Goal: Task Accomplishment & Management: Manage account settings

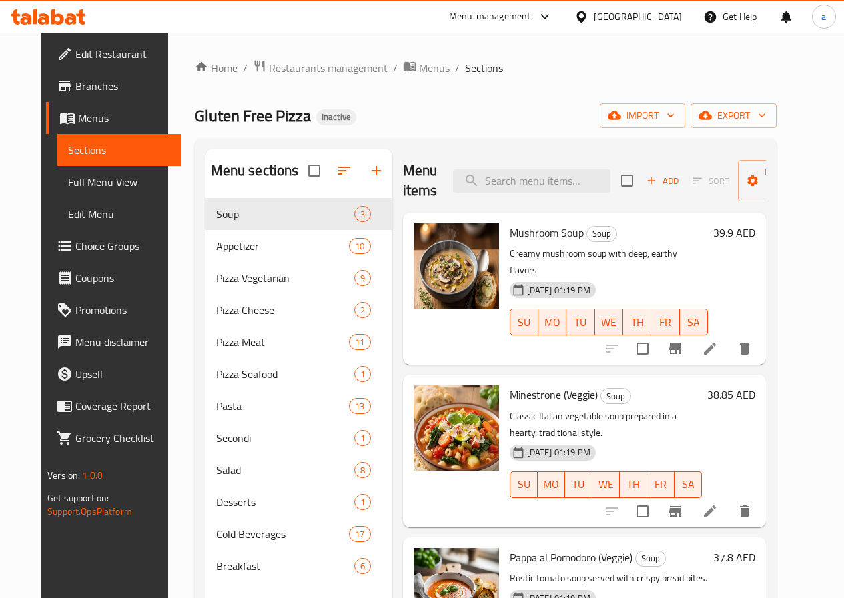
click at [278, 69] on span "Restaurants management" at bounding box center [328, 68] width 119 height 16
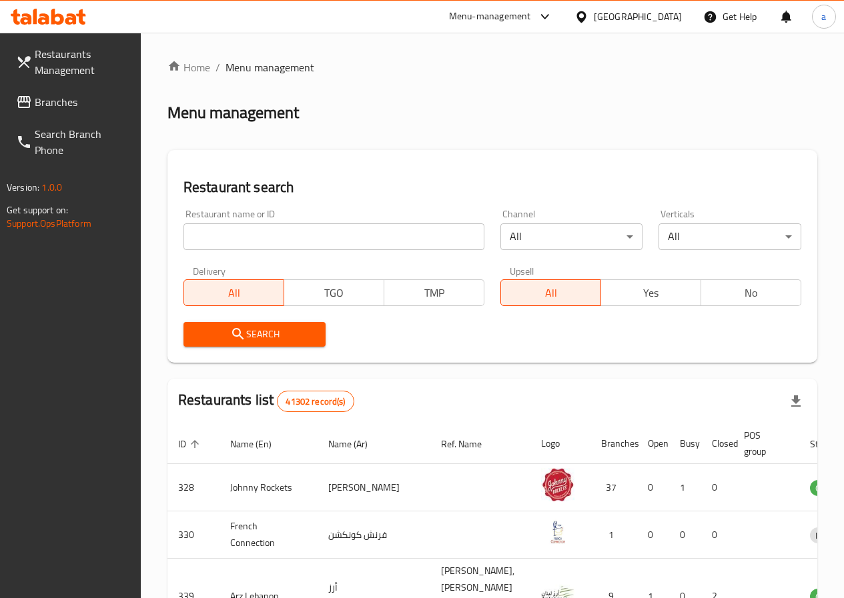
drag, startPoint x: 65, startPoint y: 102, endPoint x: 91, endPoint y: 93, distance: 27.0
click at [65, 102] on span "Branches" at bounding box center [82, 102] width 95 height 16
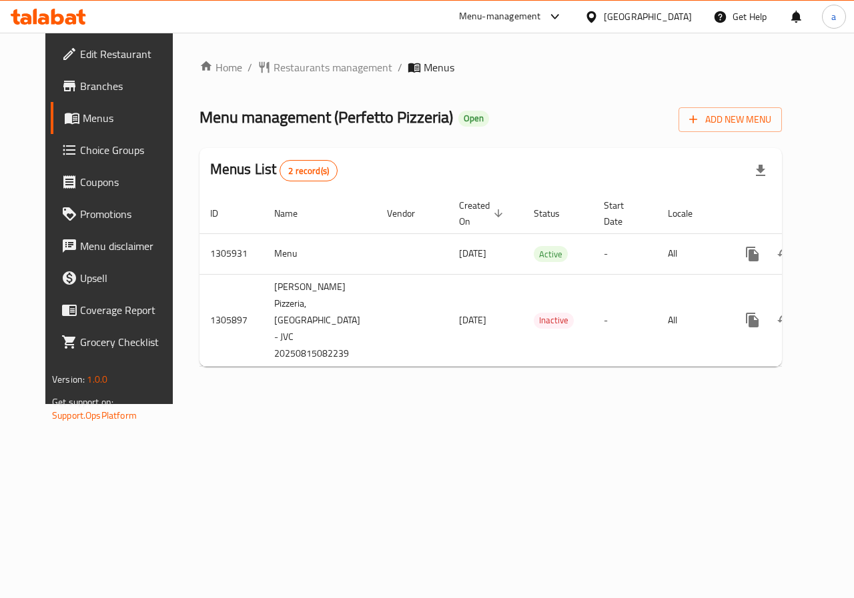
click at [326, 404] on div "Home / Restaurants management / Menus Menu management ( [PERSON_NAME] Pizzeria …" at bounding box center [490, 218] width 635 height 371
click at [309, 84] on div "Home / Restaurants management / Menus Menu management ( [PERSON_NAME] Pizzeria …" at bounding box center [490, 218] width 582 height 318
click at [309, 75] on span "Restaurants management" at bounding box center [332, 67] width 119 height 16
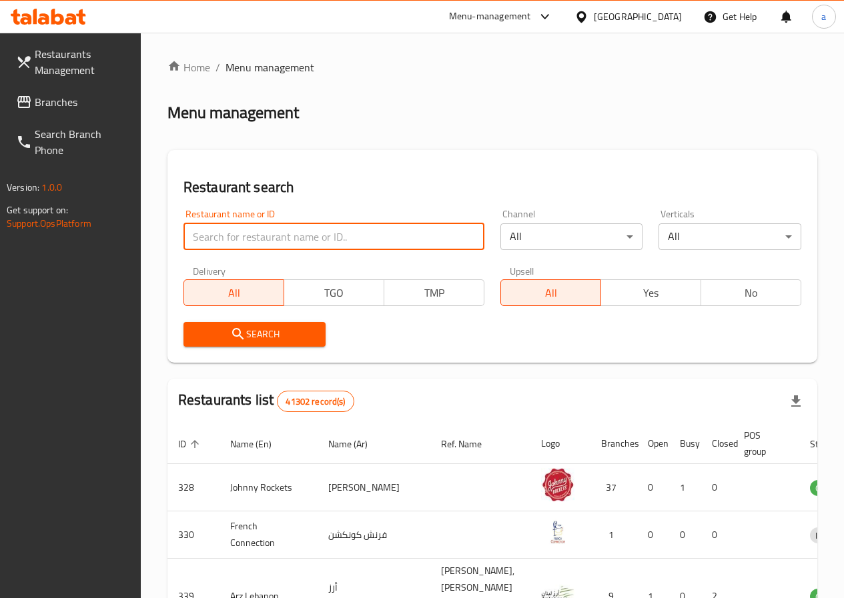
click at [251, 243] on input "search" at bounding box center [333, 236] width 301 height 27
paste input "774241"
type input "774241"
click button "Search" at bounding box center [254, 334] width 143 height 25
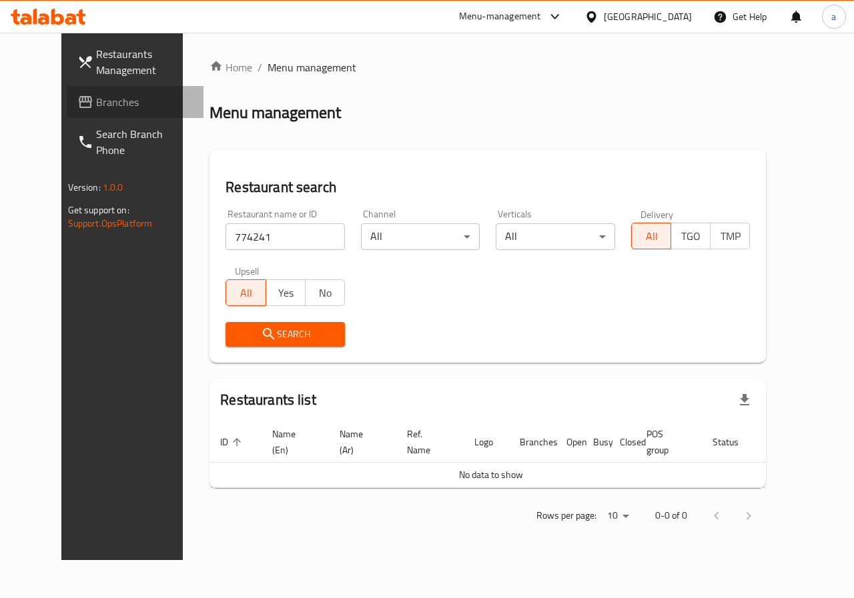
click at [96, 99] on span "Branches" at bounding box center [144, 102] width 97 height 16
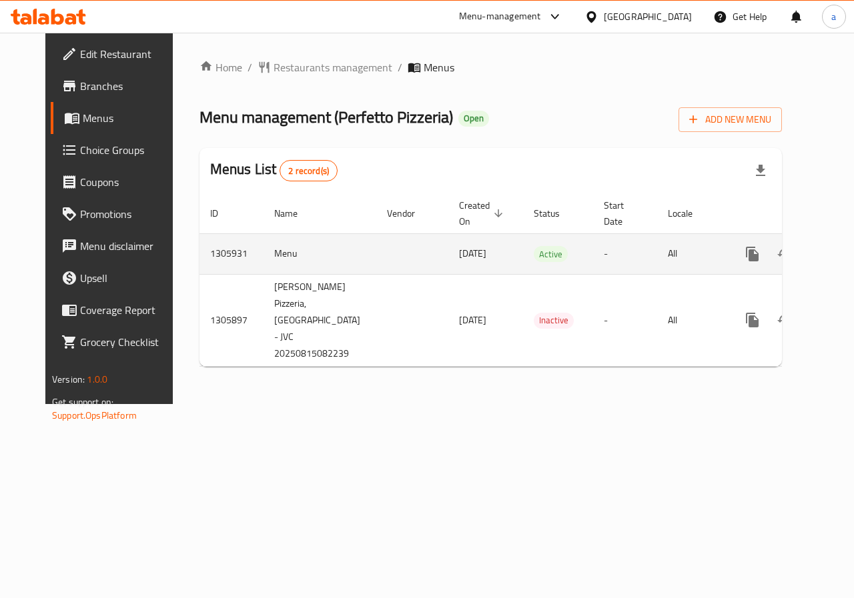
click at [840, 255] on icon "enhanced table" at bounding box center [848, 254] width 16 height 16
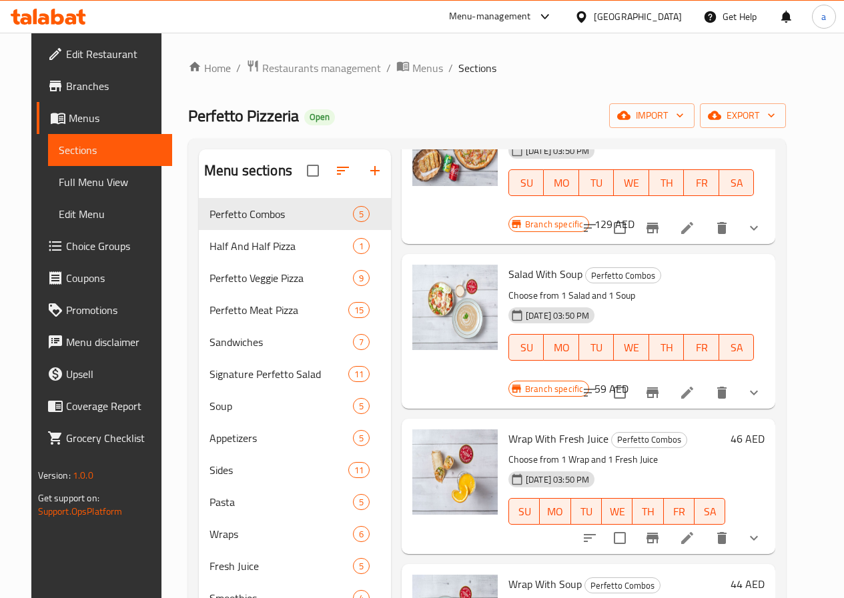
scroll to position [163, 0]
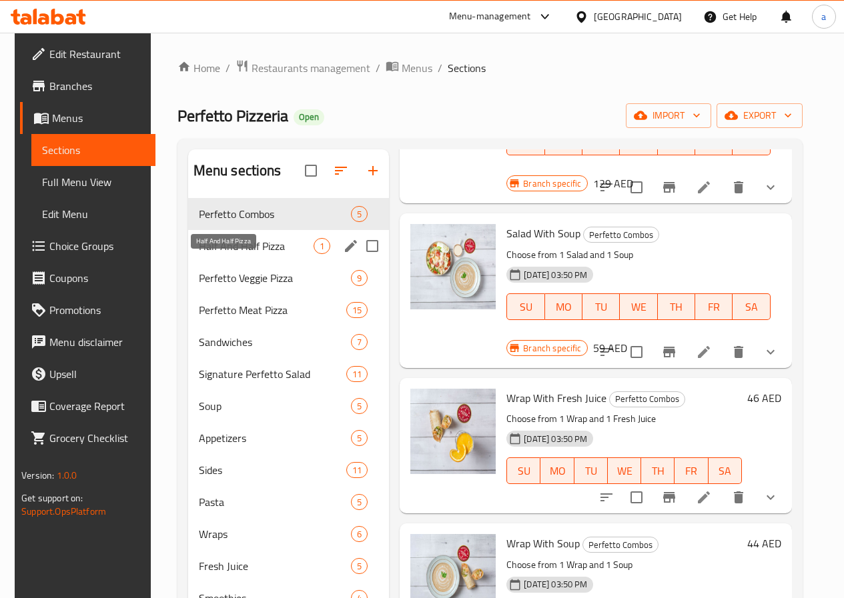
click at [210, 254] on span "Half And Half Pizza" at bounding box center [256, 246] width 115 height 16
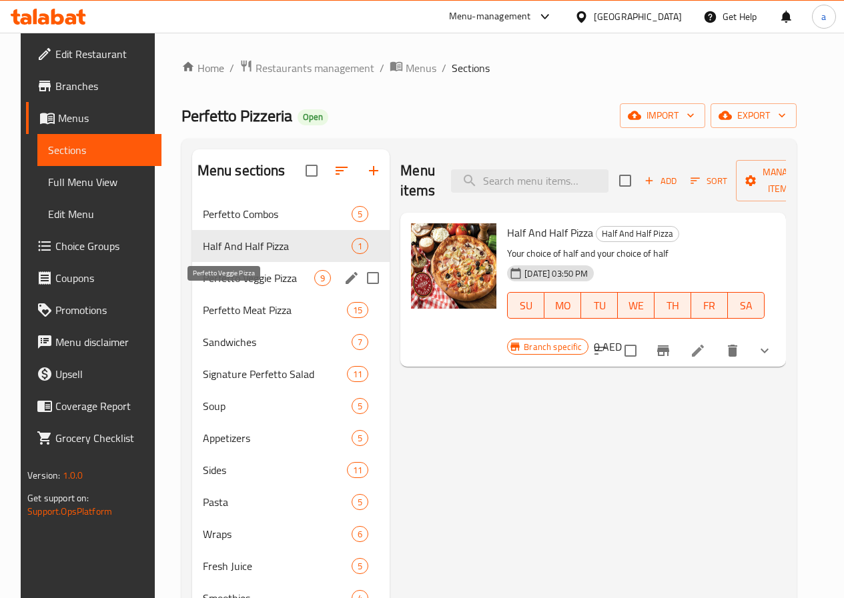
click at [212, 286] on span "Perfetto Veggie Pizza" at bounding box center [259, 278] width 112 height 16
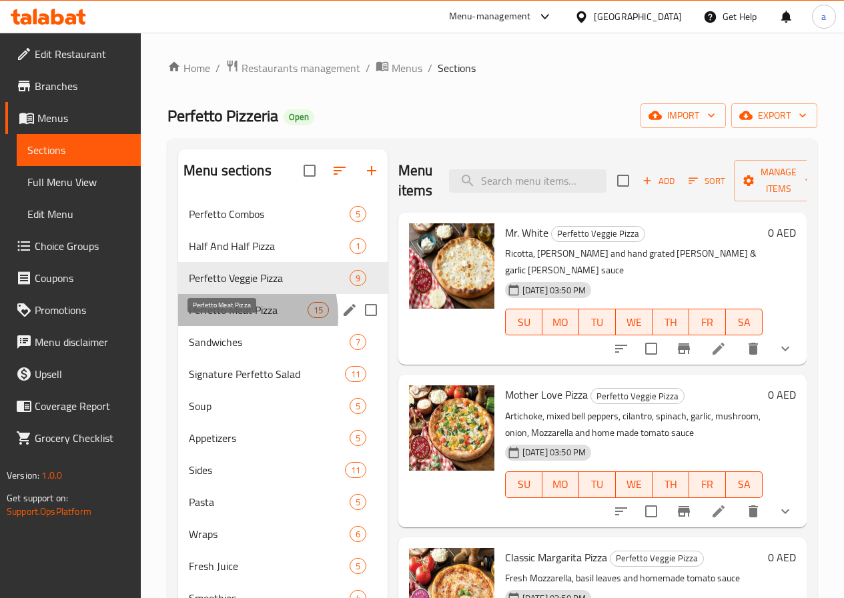
click at [231, 318] on span "Perfetto Meat Pizza" at bounding box center [248, 310] width 119 height 16
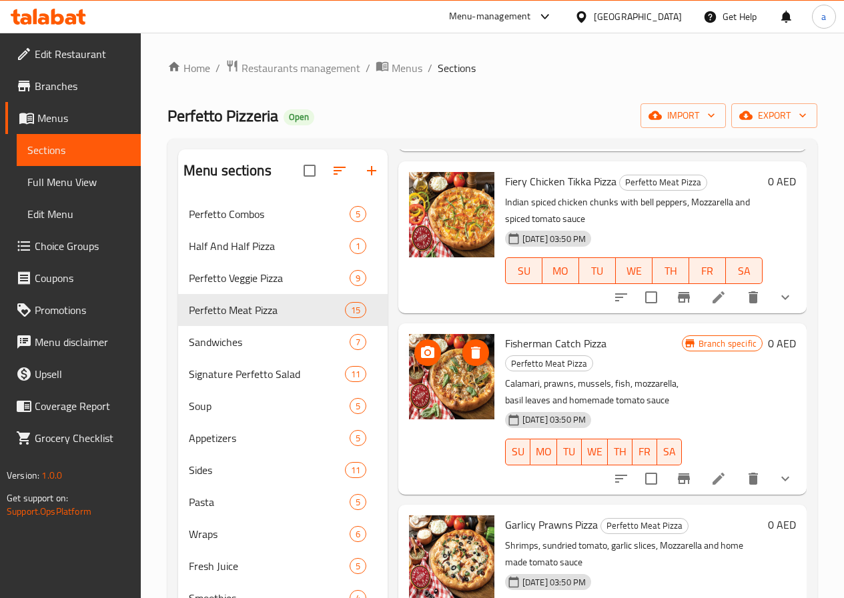
scroll to position [207, 0]
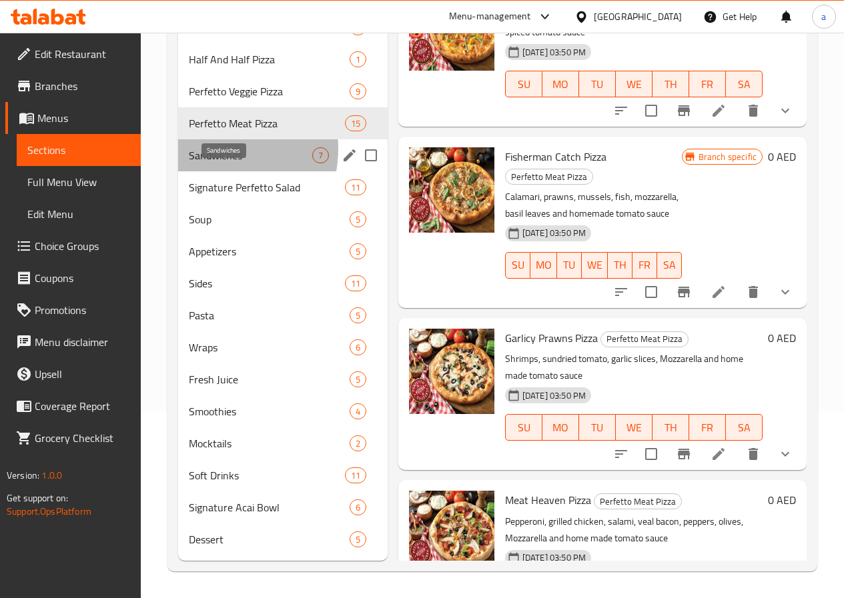
click at [207, 149] on span "Sandwiches" at bounding box center [250, 155] width 123 height 16
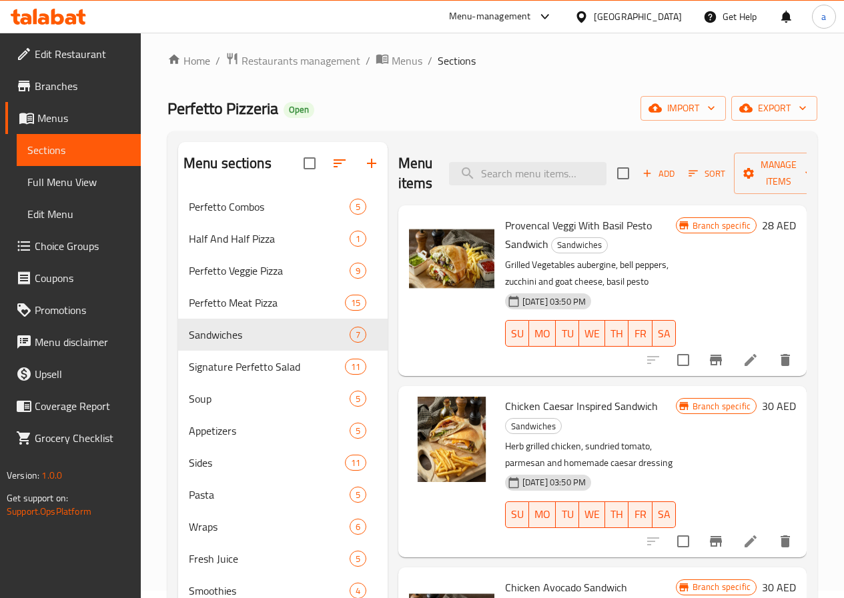
scroll to position [7, 0]
click at [219, 311] on span "Perfetto Meat Pizza" at bounding box center [248, 303] width 119 height 16
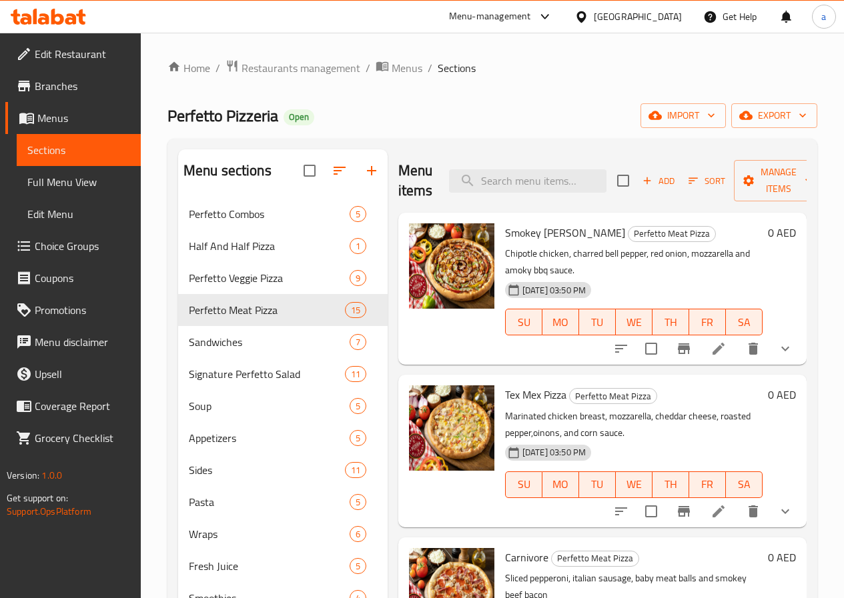
click at [549, 97] on div "Home / Restaurants management / Menus / Sections Perfetto Pizzeria Open import …" at bounding box center [491, 408] width 649 height 699
click at [502, 181] on input "search" at bounding box center [527, 180] width 157 height 23
paste input "Carnivore"
type input "Carnivore"
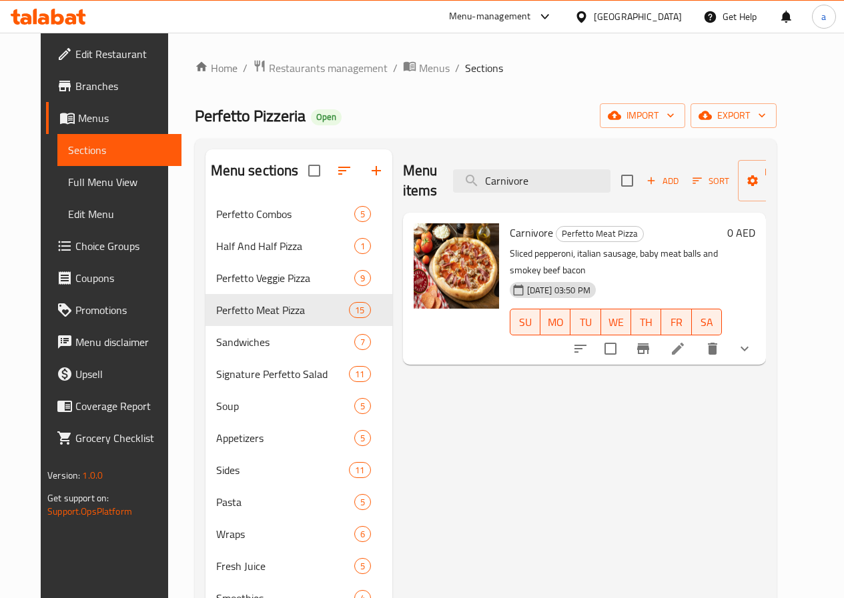
drag, startPoint x: 514, startPoint y: 172, endPoint x: 89, endPoint y: 178, distance: 425.5
click at [89, 178] on div "Edit Restaurant Branches Menus Sections Full Menu View Edit Menu Choice Groups …" at bounding box center [422, 409] width 762 height 752
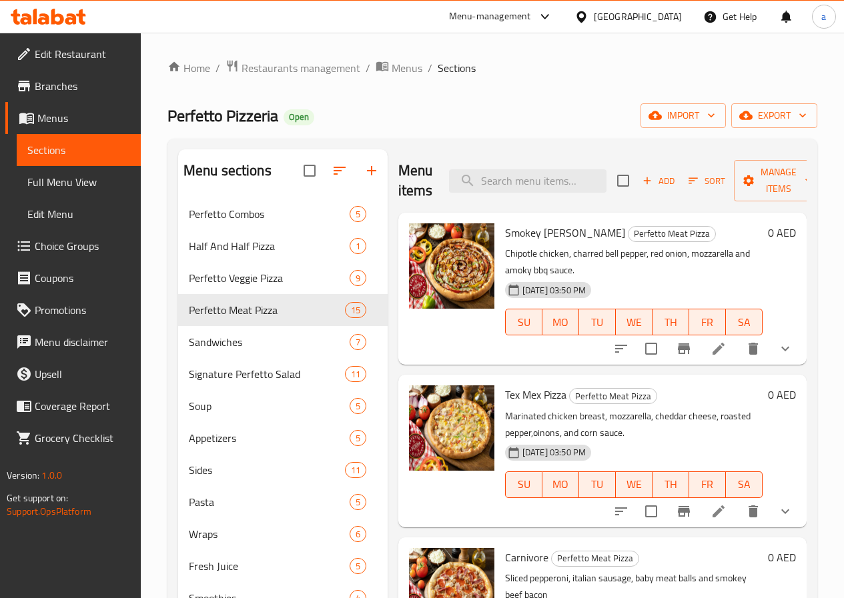
click at [525, 111] on div "Perfetto Pizzeria Open import export" at bounding box center [491, 115] width 649 height 25
click at [497, 97] on div "Home / Restaurants management / Menus / Sections Perfetto Pizzeria Open import …" at bounding box center [491, 408] width 649 height 699
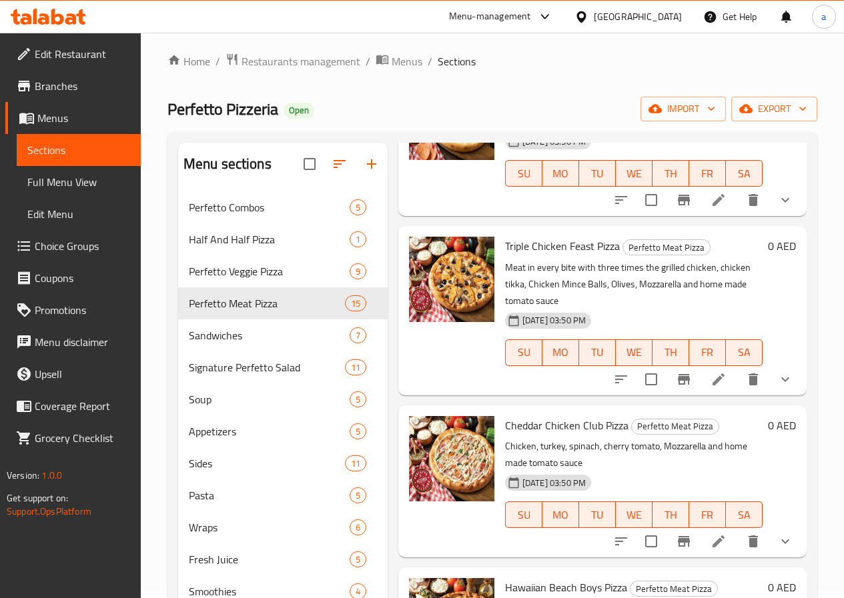
scroll to position [667, 0]
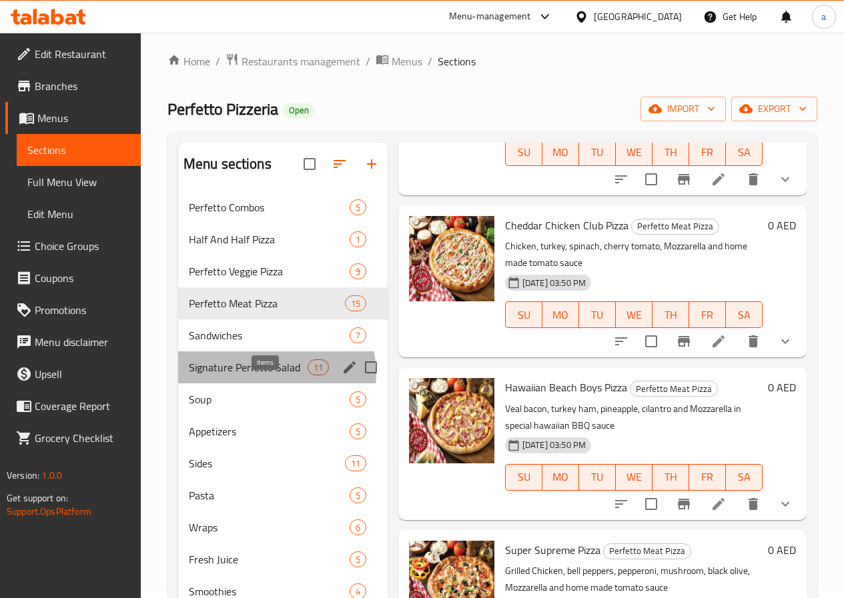
click at [308, 374] on span "11" at bounding box center [318, 367] width 20 height 13
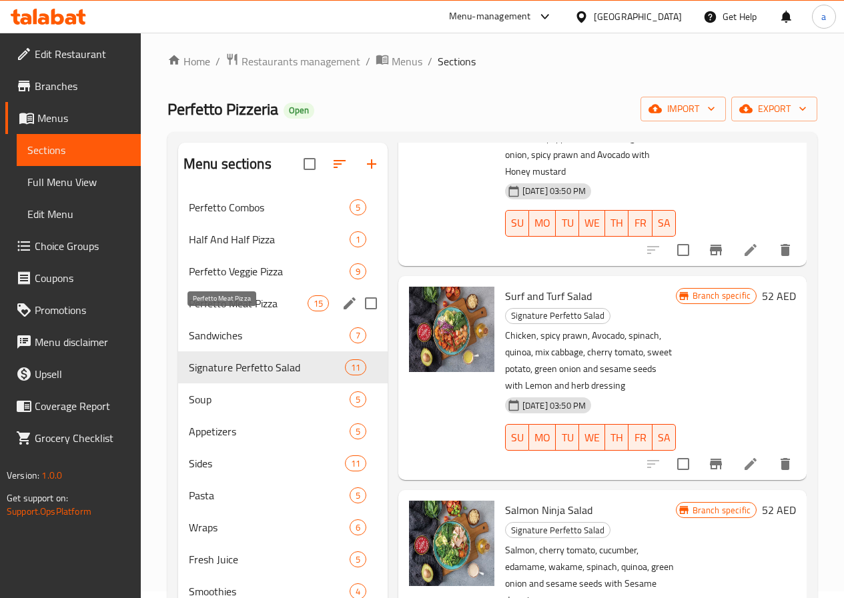
click at [225, 311] on span "Perfetto Meat Pizza" at bounding box center [248, 303] width 119 height 16
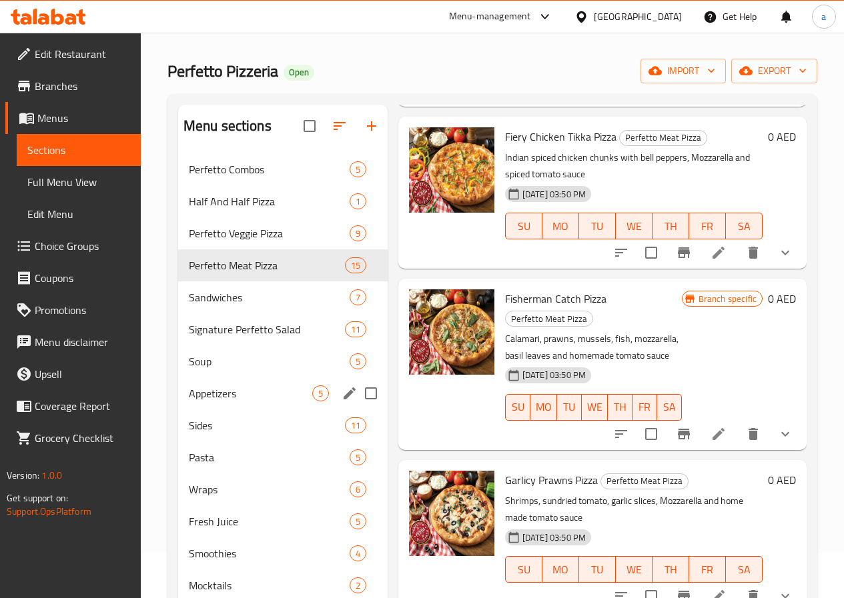
scroll to position [133, 0]
